Goal: Complete application form

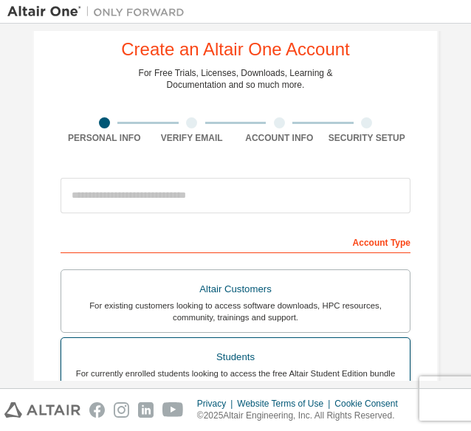
scroll to position [27, 0]
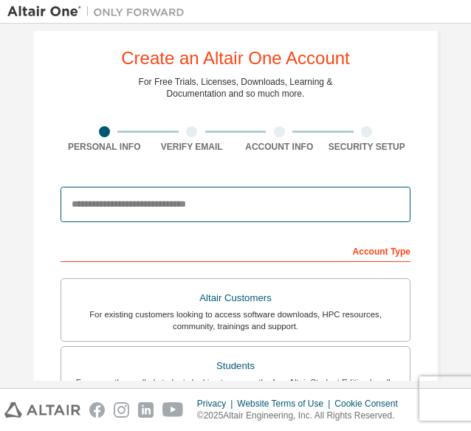
click at [165, 196] on input "email" at bounding box center [236, 204] width 350 height 35
type input "**********"
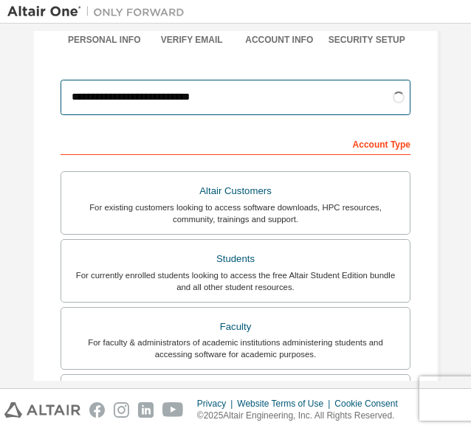
scroll to position [135, 0]
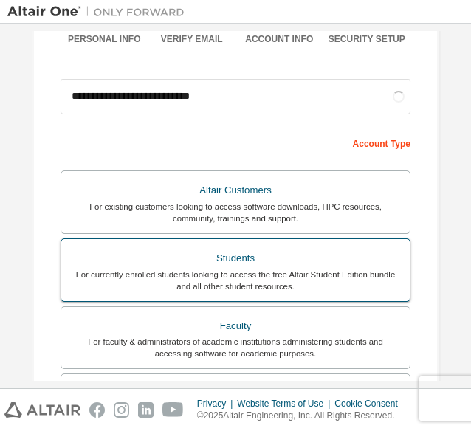
click at [185, 284] on div "For currently enrolled students looking to access the free Altair Student Editi…" at bounding box center [235, 281] width 331 height 24
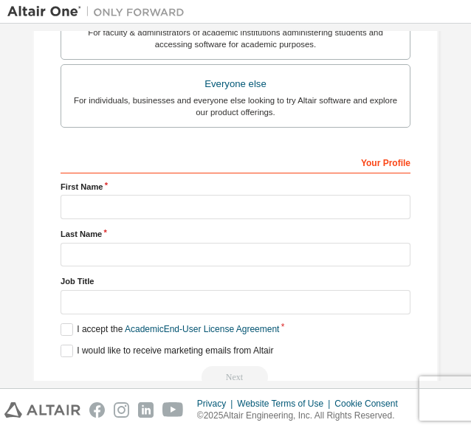
scroll to position [445, 0]
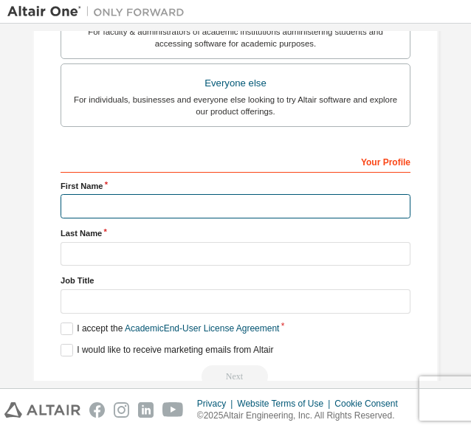
click at [90, 206] on input "text" at bounding box center [236, 206] width 350 height 24
type input "*****"
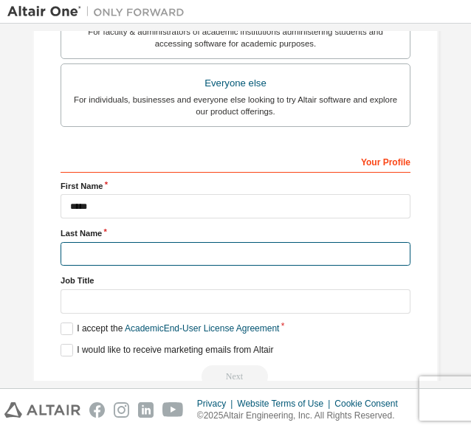
click at [94, 252] on input "text" at bounding box center [236, 254] width 350 height 24
type input "*"
type input "**********"
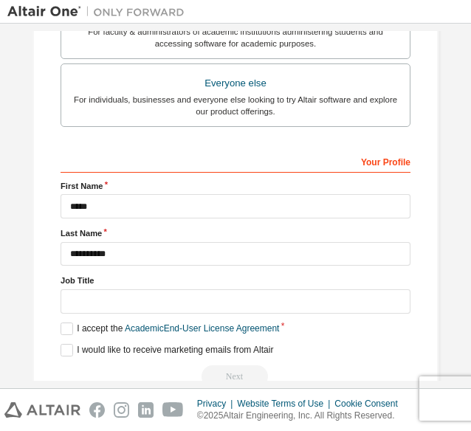
scroll to position [475, 0]
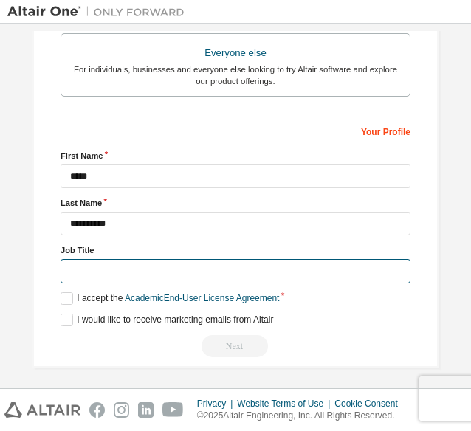
click at [97, 267] on input "text" at bounding box center [236, 271] width 350 height 24
type input "*******"
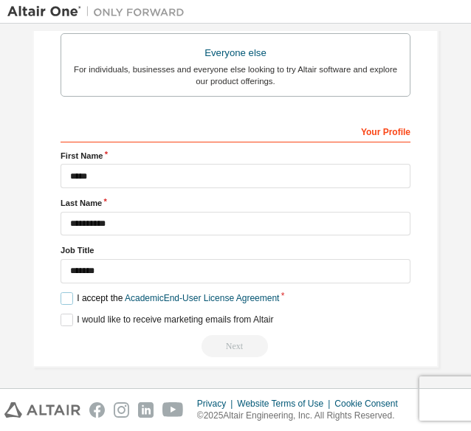
click at [63, 293] on label "I accept the Academic End-User License Agreement" at bounding box center [170, 298] width 219 height 13
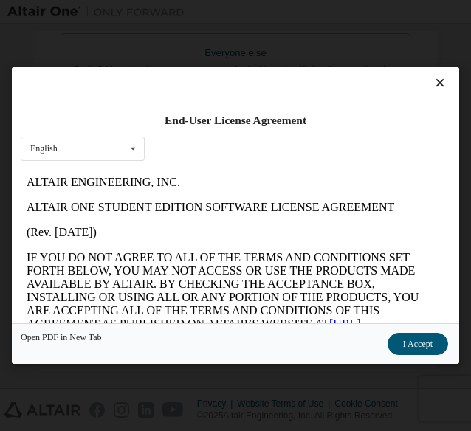
scroll to position [0, 0]
click at [410, 348] on button "I Accept" at bounding box center [418, 344] width 61 height 22
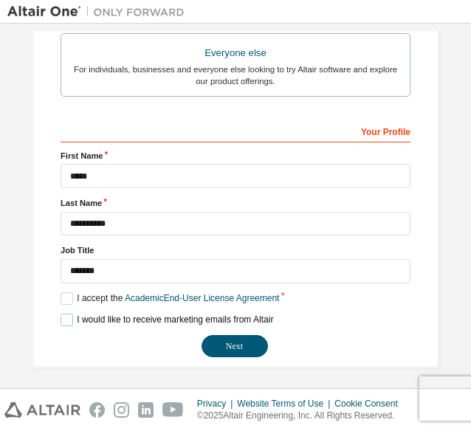
click at [61, 317] on label "I would like to receive marketing emails from Altair" at bounding box center [167, 320] width 213 height 13
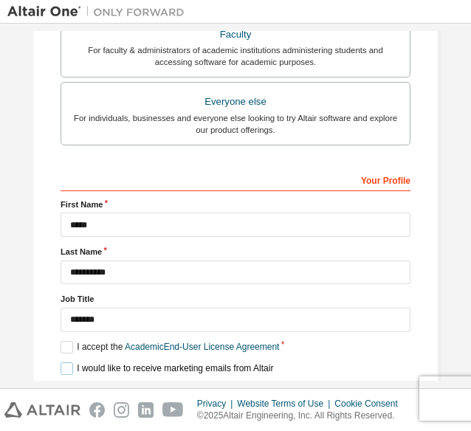
scroll to position [475, 0]
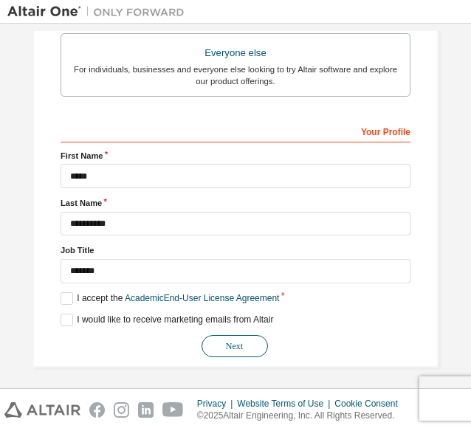
click at [229, 342] on button "Next" at bounding box center [235, 346] width 66 height 22
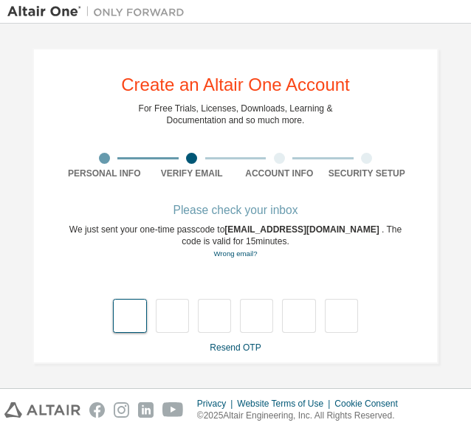
click at [113, 318] on input "text" at bounding box center [129, 316] width 33 height 34
type input "*"
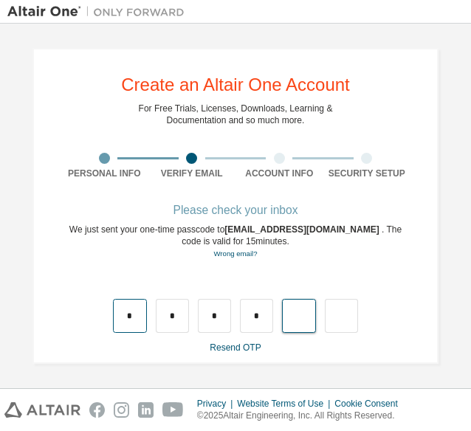
type input "*"
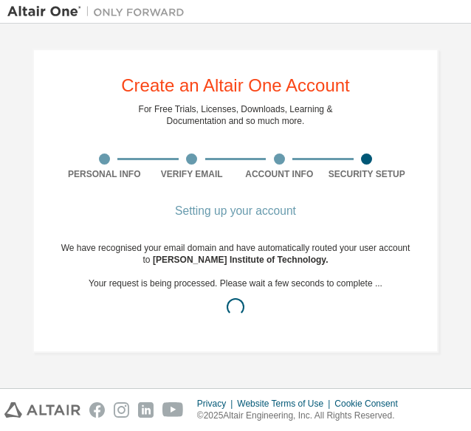
scroll to position [0, 0]
